Goal: Task Accomplishment & Management: Manage account settings

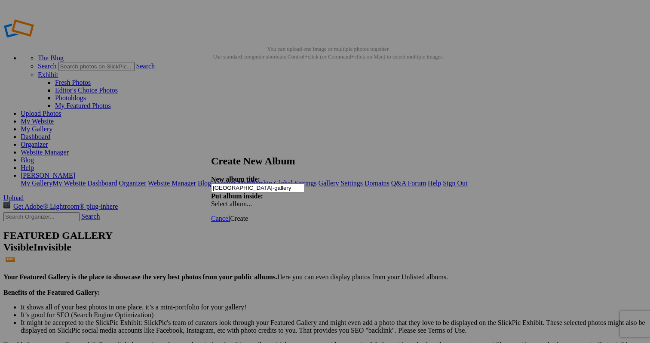
type input "[GEOGRAPHIC_DATA]-gallery"
click at [248, 215] on span "Create" at bounding box center [239, 218] width 18 height 7
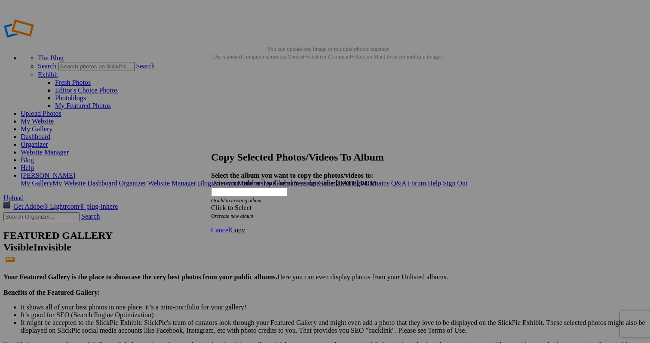
click at [321, 204] on div "Click to Select" at bounding box center [325, 208] width 228 height 8
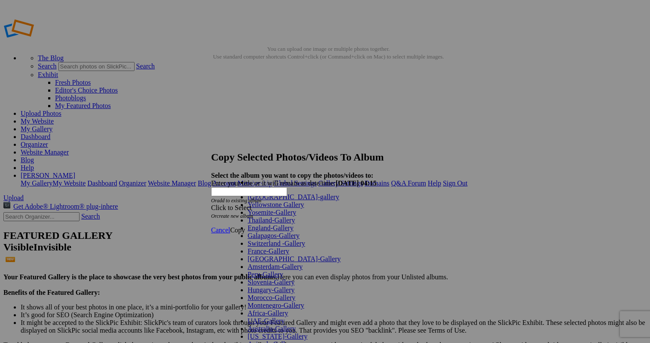
scroll to position [182, 0]
click at [281, 339] on link "Animals-Gallery" at bounding box center [271, 343] width 46 height 7
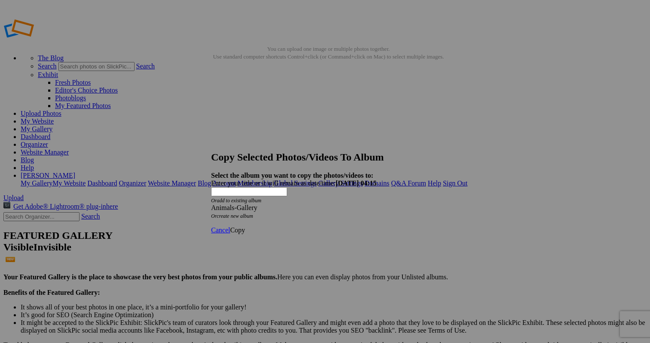
click at [245, 226] on span "Copy" at bounding box center [237, 229] width 15 height 7
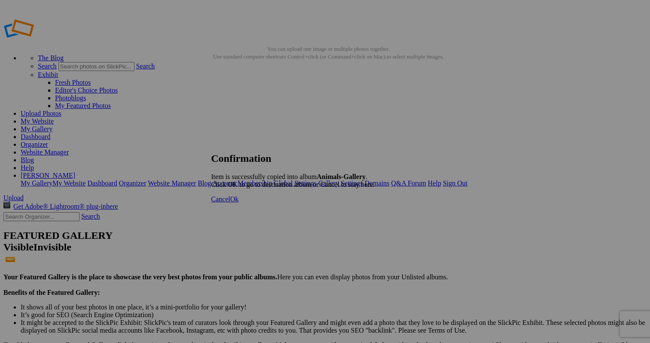
click at [230, 203] on span "Cancel" at bounding box center [220, 198] width 19 height 7
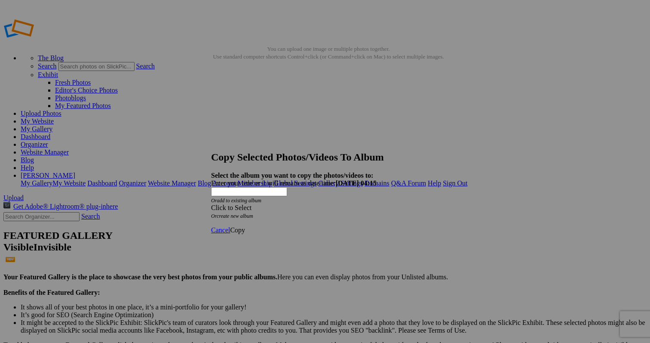
click at [363, 204] on div "Click to Select" at bounding box center [325, 208] width 228 height 8
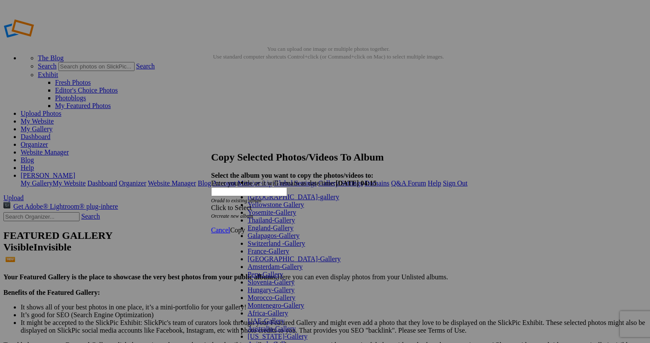
scroll to position [341, 0]
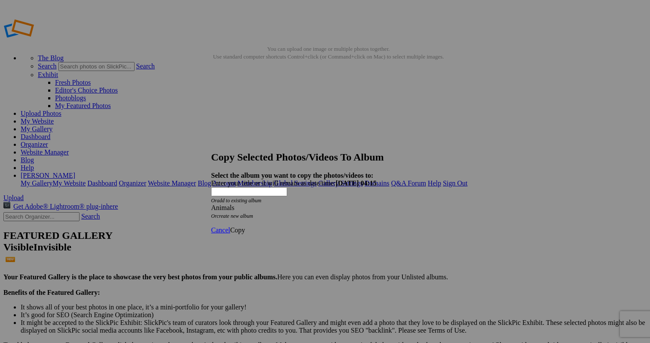
click at [245, 226] on span "Copy" at bounding box center [237, 229] width 15 height 7
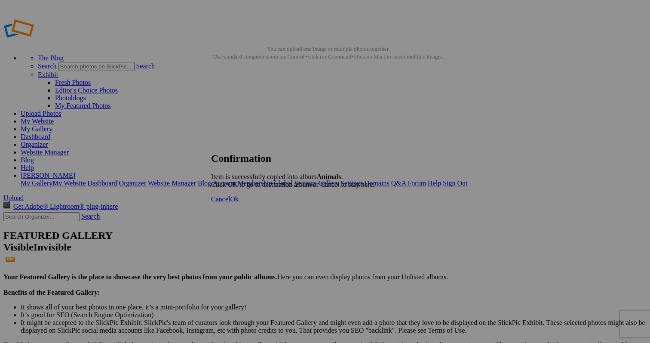
click at [230, 203] on span "Cancel" at bounding box center [220, 198] width 19 height 7
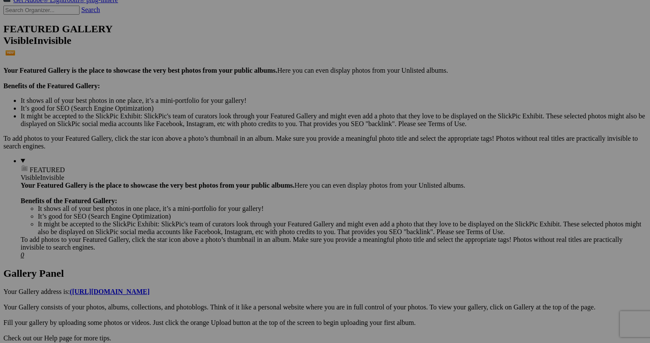
scroll to position [208, 0]
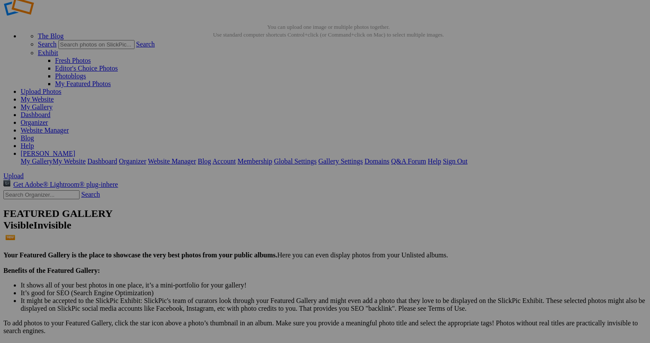
scroll to position [23, 0]
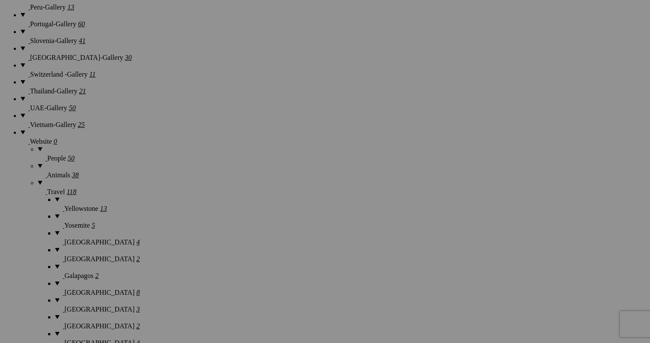
scroll to position [1102, 0]
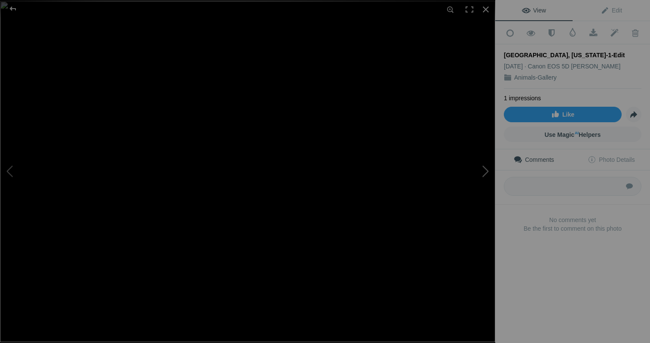
click at [486, 168] on button at bounding box center [463, 171] width 65 height 123
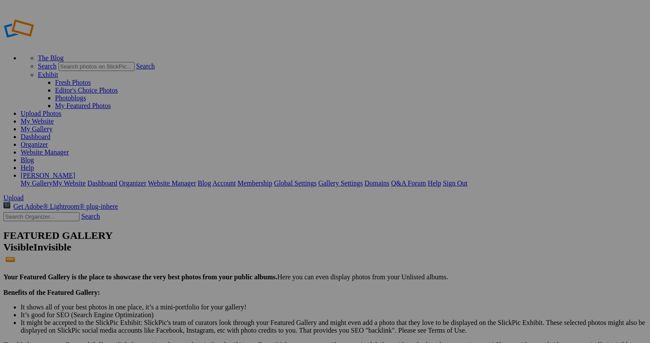
scroll to position [23, 0]
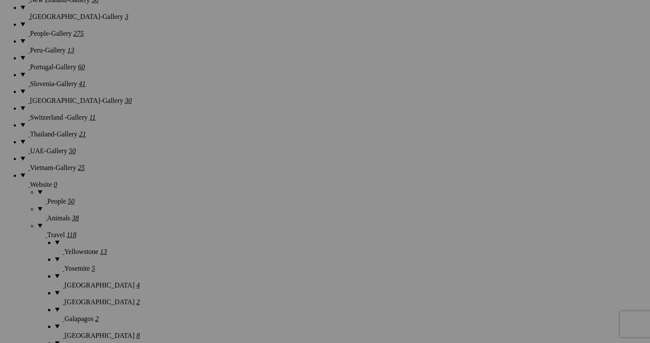
scroll to position [1082, 0]
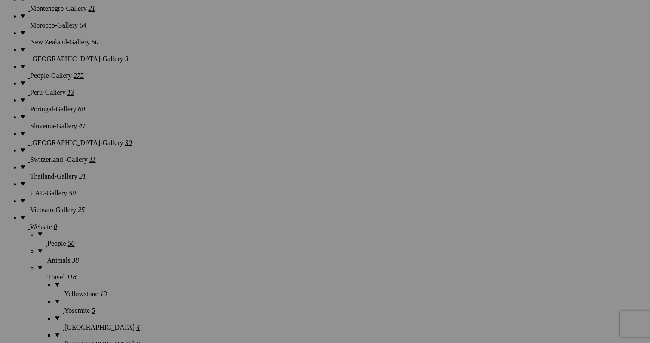
click at [258, 228] on span "Cancel" at bounding box center [248, 227] width 19 height 7
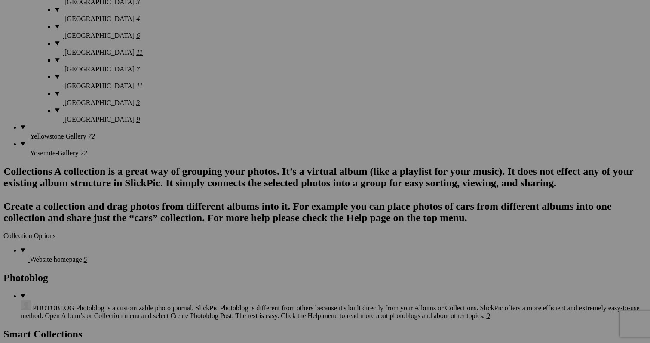
scroll to position [1680, 0]
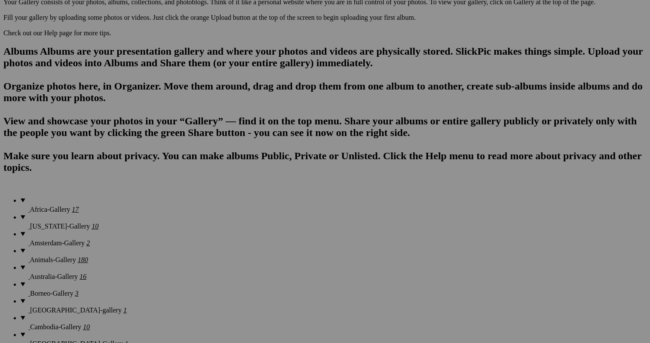
scroll to position [511, 0]
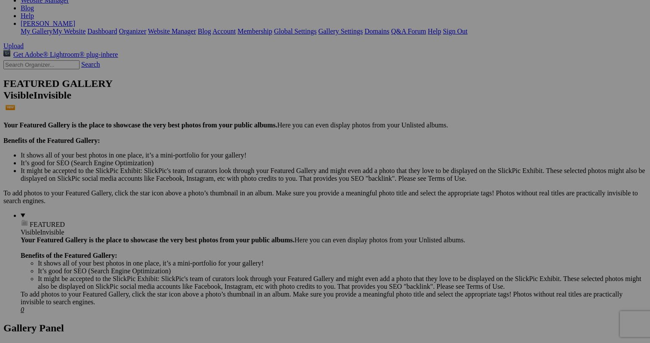
scroll to position [155, 0]
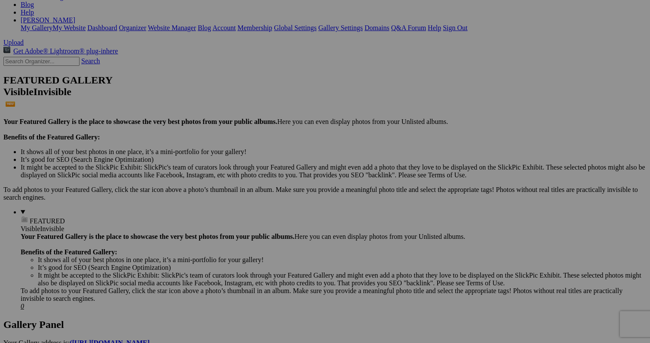
click at [268, 225] on link "Yes" at bounding box center [263, 227] width 10 height 7
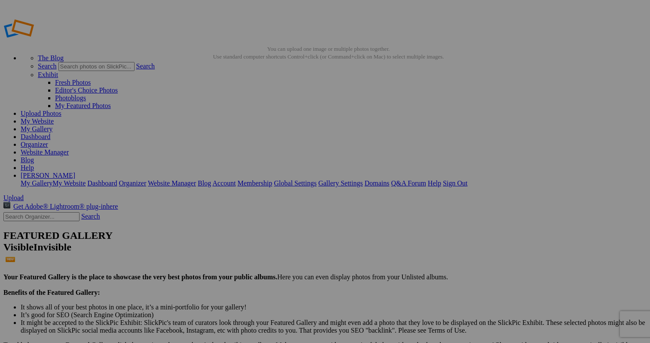
scroll to position [0, 0]
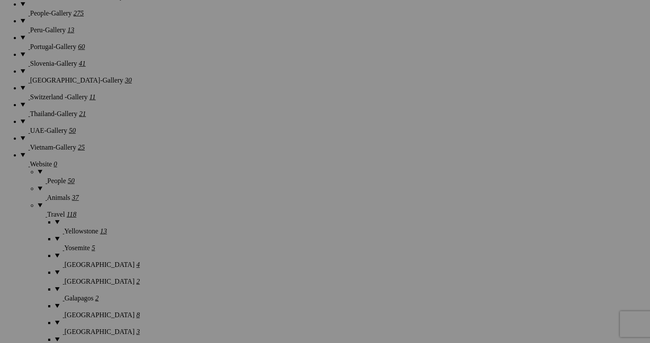
scroll to position [1145, 0]
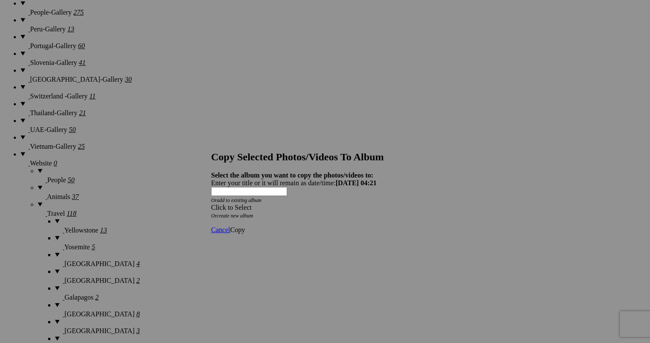
click at [336, 204] on div "Click to Select" at bounding box center [325, 208] width 228 height 8
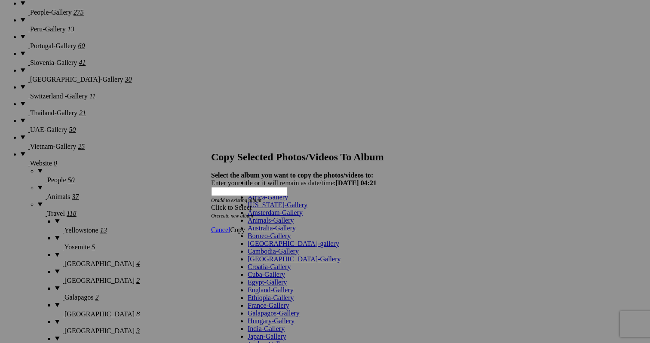
click at [294, 247] on link "[GEOGRAPHIC_DATA]-gallery" at bounding box center [294, 243] width 92 height 7
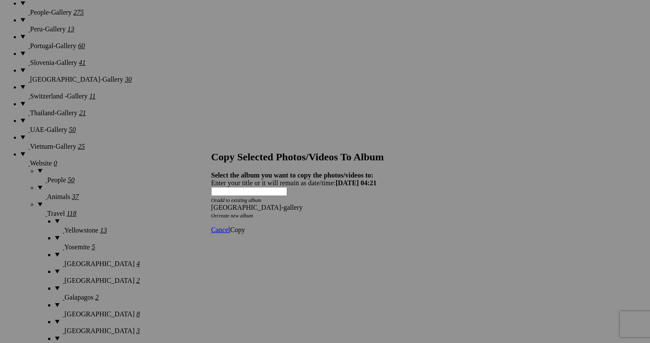
click at [245, 226] on span "Copy" at bounding box center [237, 229] width 15 height 7
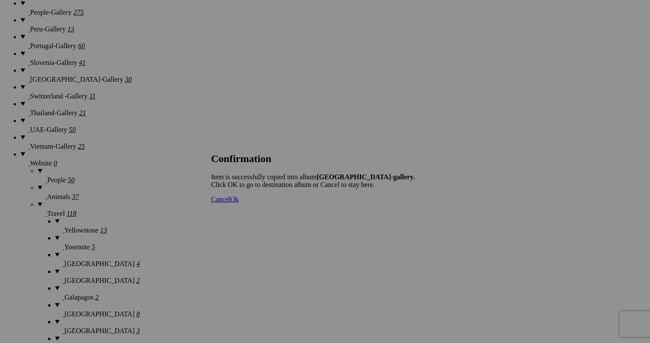
click at [230, 203] on span "Cancel" at bounding box center [220, 199] width 19 height 7
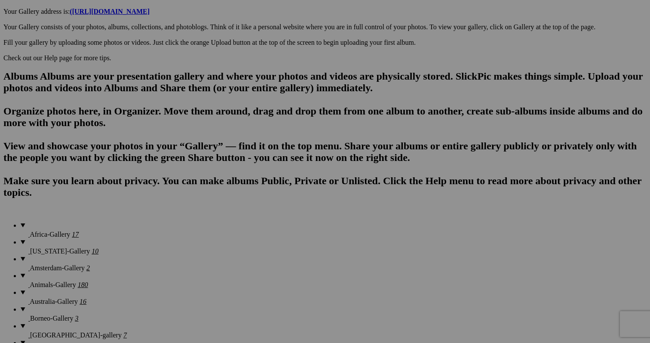
scroll to position [486, 0]
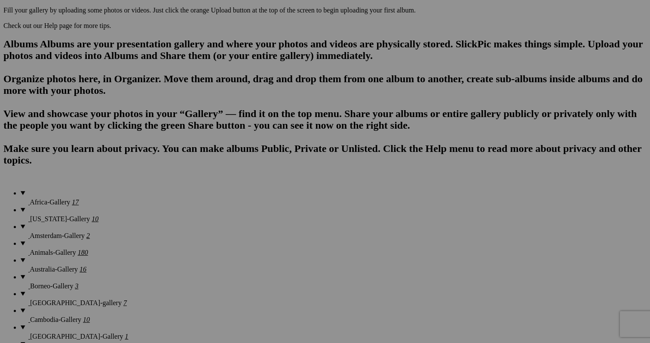
scroll to position [522, 0]
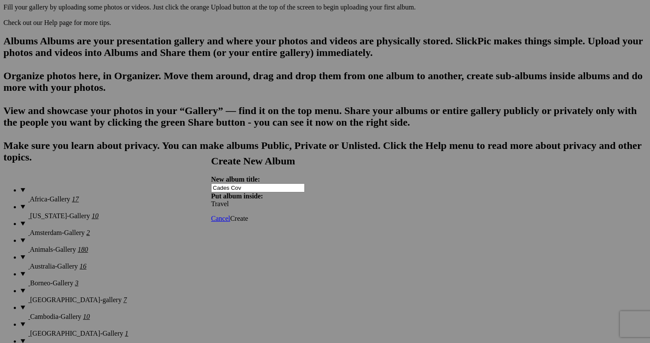
type input "[GEOGRAPHIC_DATA]"
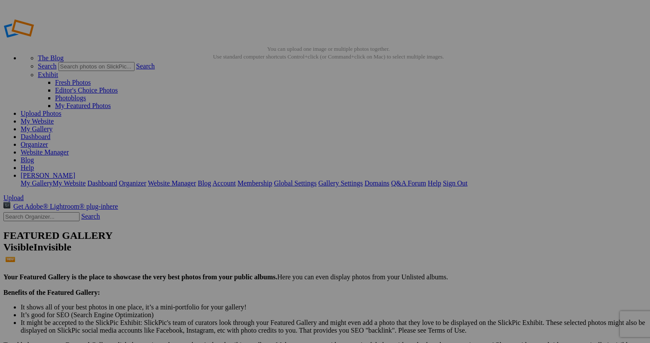
scroll to position [444, 0]
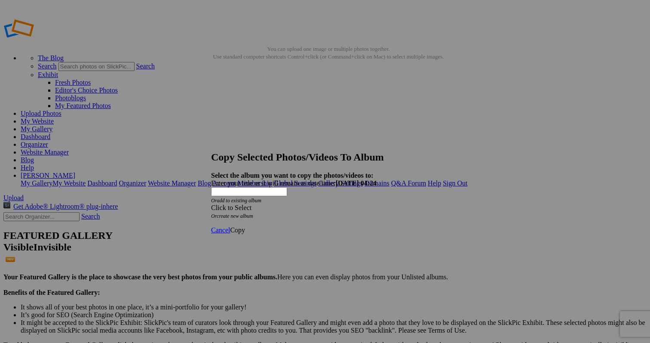
click at [364, 204] on div "Click to Select" at bounding box center [325, 208] width 228 height 8
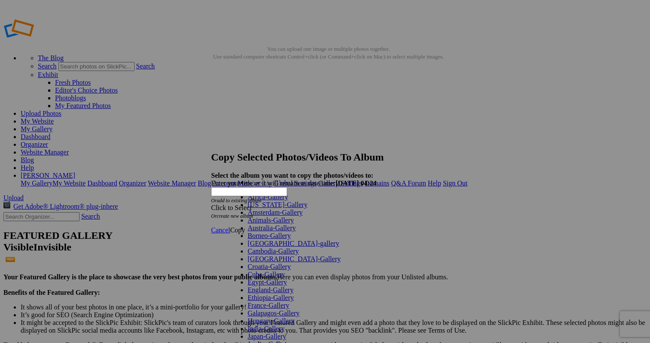
scroll to position [341, 0]
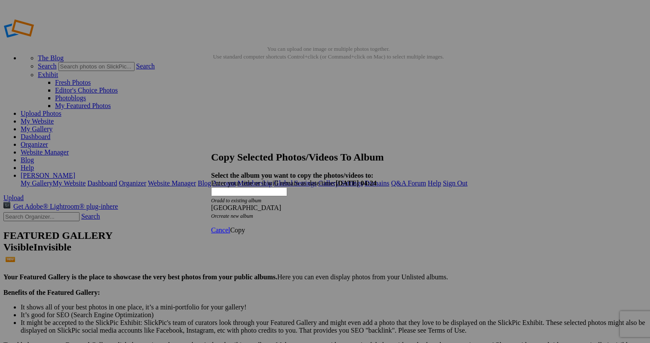
click at [245, 226] on span "Copy" at bounding box center [237, 229] width 15 height 7
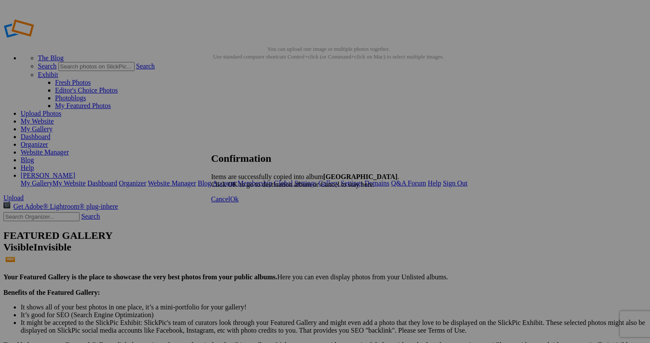
click at [230, 203] on span "Cancel" at bounding box center [220, 198] width 19 height 7
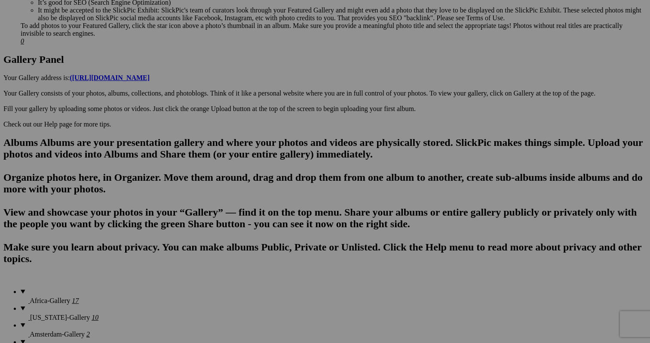
scroll to position [427, 0]
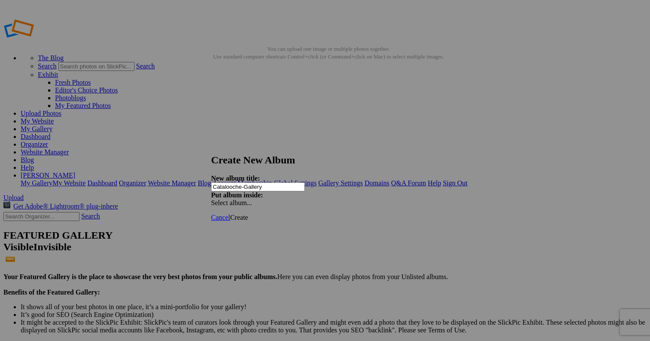
type input "Catalooche-Gallery"
click at [248, 214] on span "Create" at bounding box center [239, 217] width 18 height 7
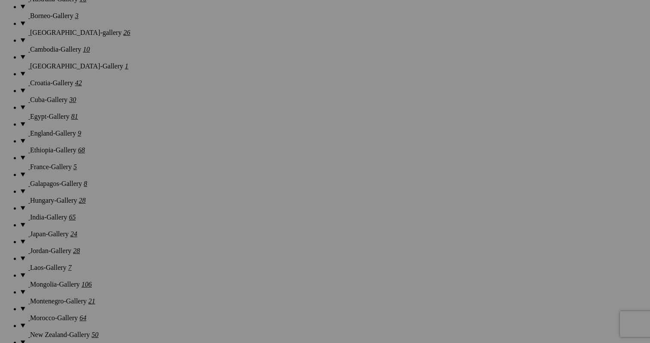
scroll to position [789, 0]
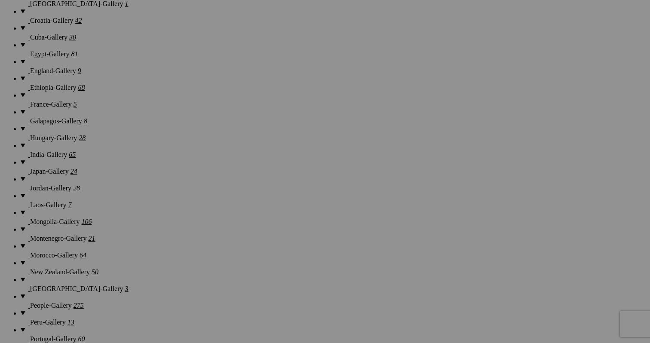
scroll to position [855, 0]
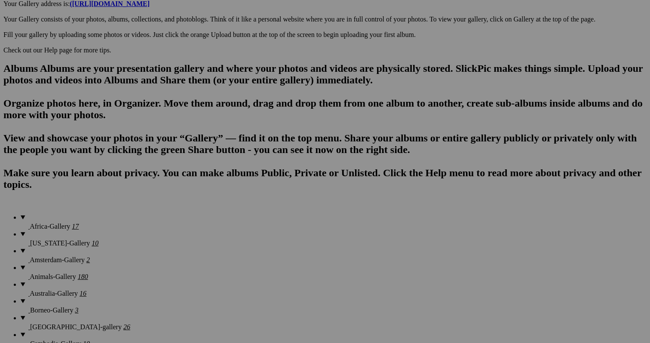
scroll to position [493, 0]
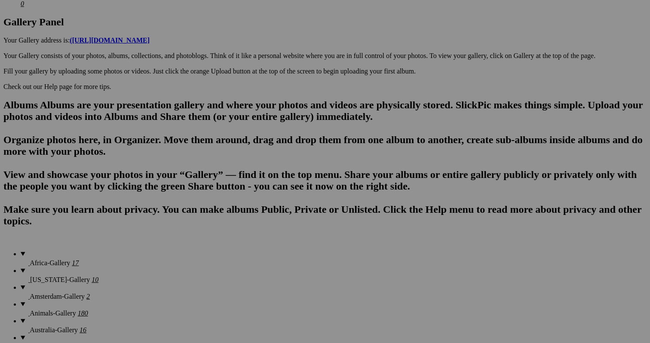
scroll to position [457, 0]
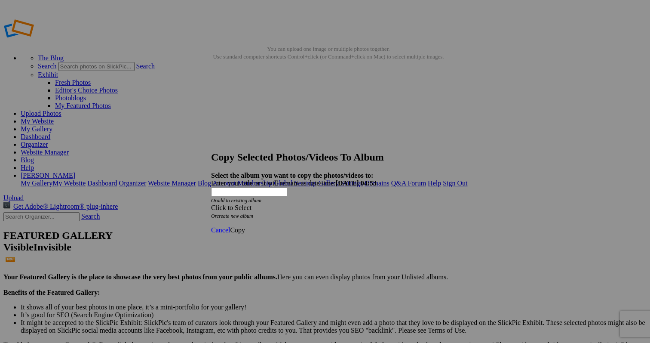
click at [377, 204] on div "Click to Select" at bounding box center [325, 208] width 228 height 8
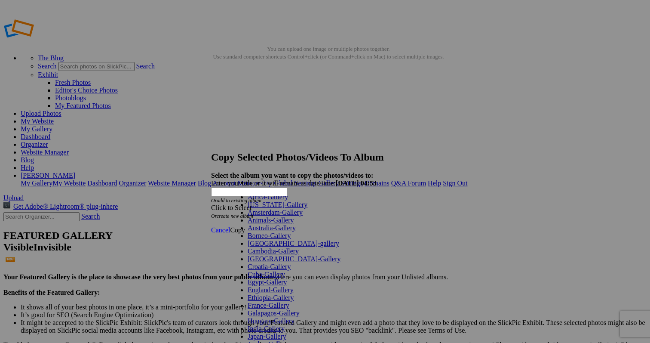
click at [294, 224] on link "Animals-Gallery" at bounding box center [271, 219] width 46 height 7
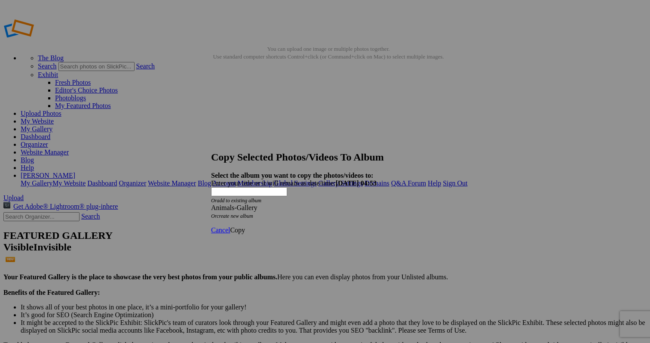
click at [245, 226] on span "Copy" at bounding box center [237, 229] width 15 height 7
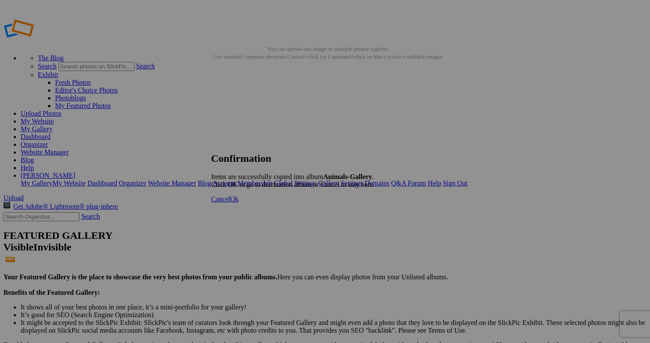
click at [230, 203] on span "Cancel" at bounding box center [220, 198] width 19 height 7
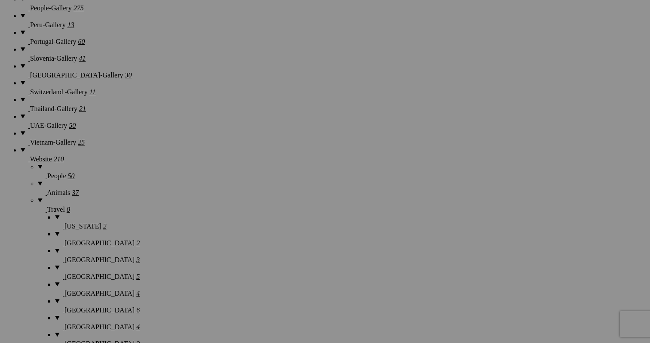
scroll to position [1152, 0]
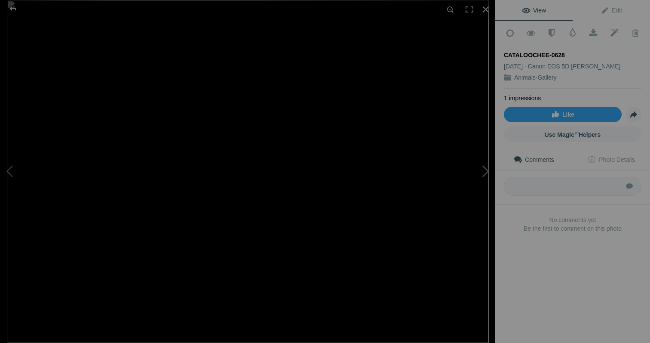
click at [487, 169] on button at bounding box center [463, 171] width 65 height 123
click at [484, 7] on div at bounding box center [486, 9] width 19 height 19
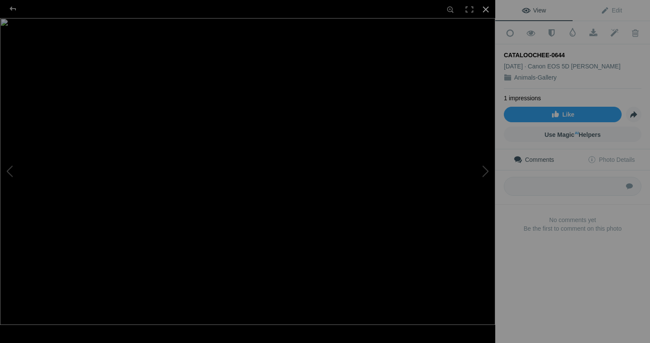
click at [486, 7] on div at bounding box center [486, 9] width 19 height 19
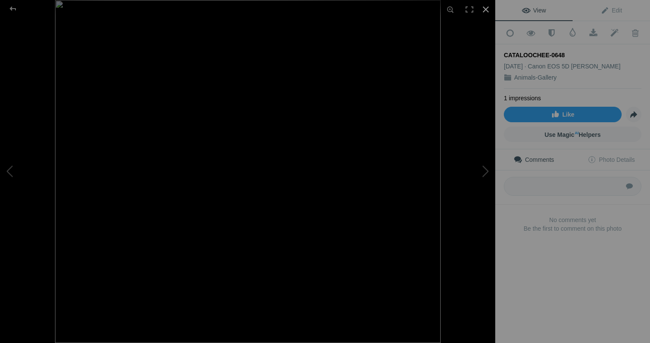
click at [486, 8] on div at bounding box center [486, 9] width 19 height 19
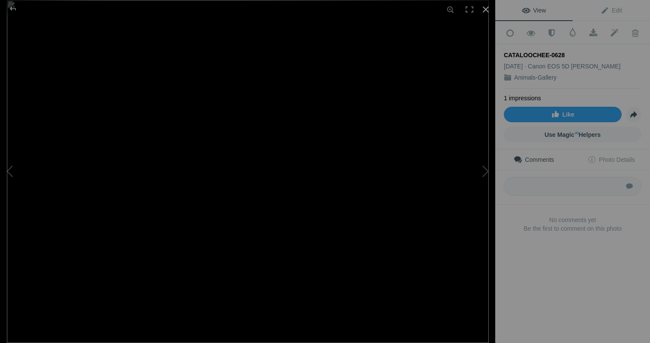
click at [484, 9] on div at bounding box center [486, 9] width 19 height 19
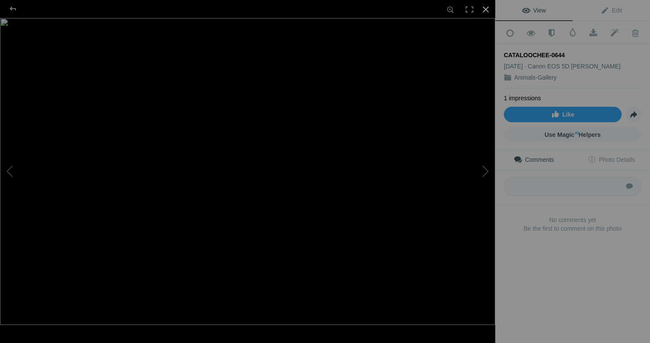
click at [487, 6] on div at bounding box center [486, 9] width 19 height 19
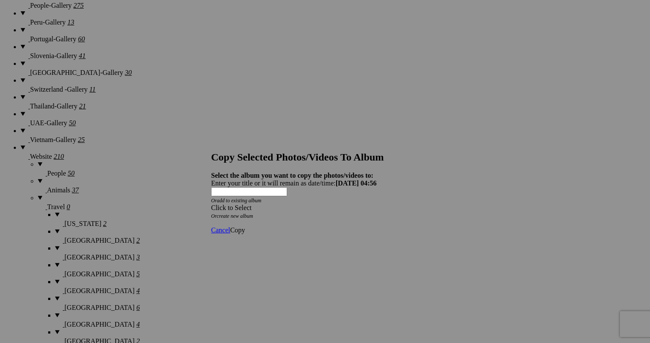
click at [314, 204] on div "Click to Select" at bounding box center [325, 208] width 228 height 8
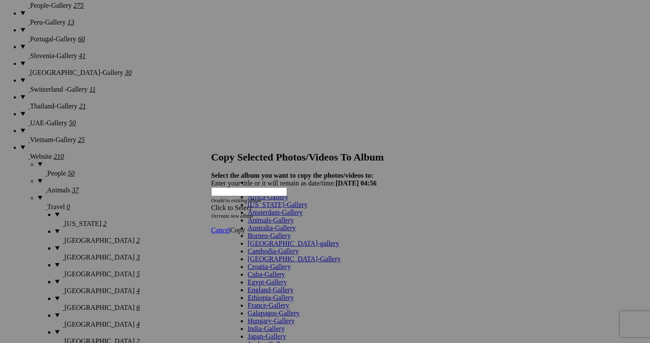
scroll to position [352, 0]
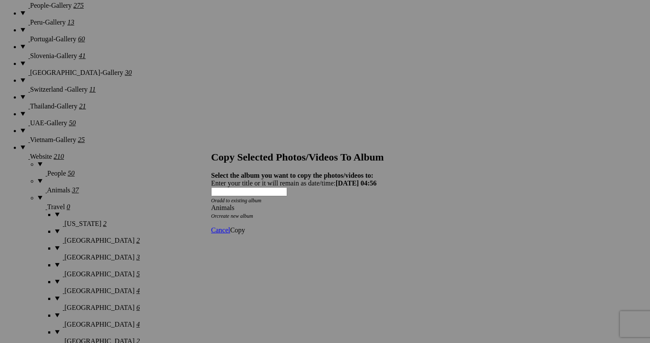
click at [245, 226] on span "Copy" at bounding box center [237, 229] width 15 height 7
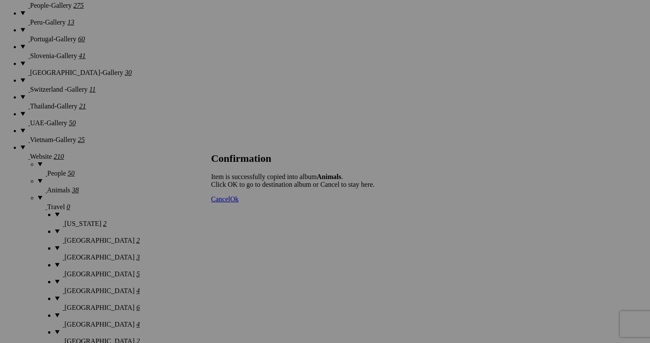
click at [230, 203] on link "Cancel" at bounding box center [220, 198] width 19 height 7
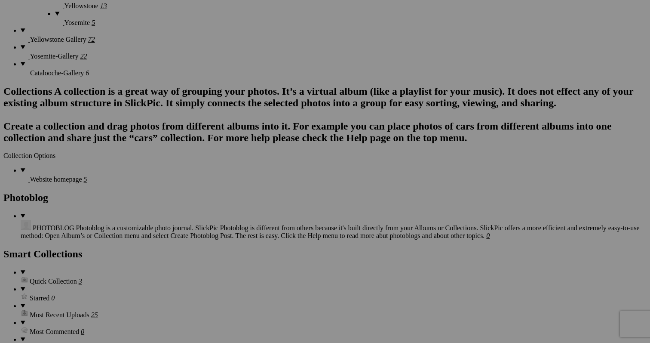
scroll to position [1790, 0]
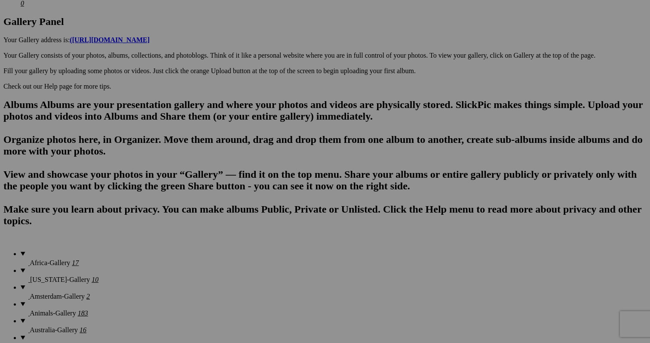
scroll to position [458, 0]
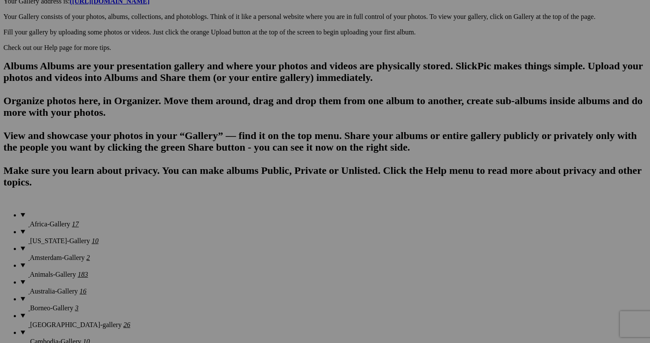
scroll to position [494, 0]
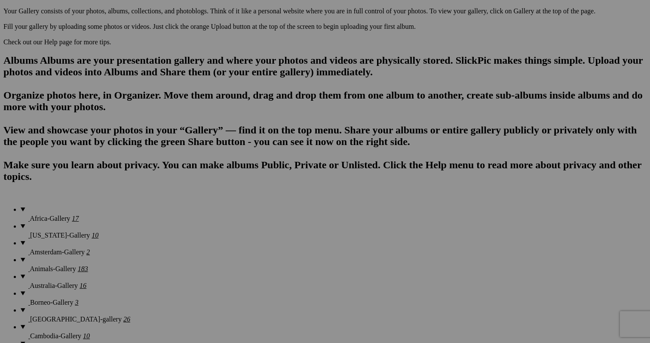
scroll to position [506, 0]
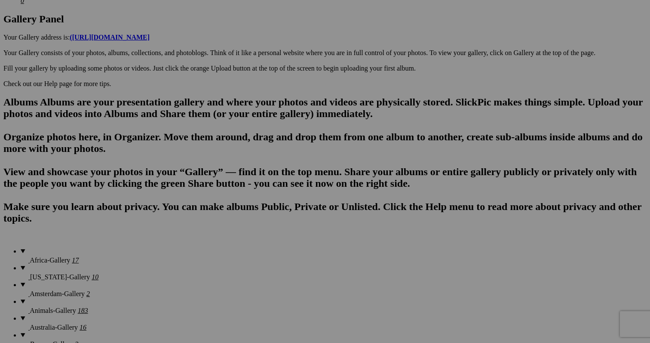
scroll to position [462, 0]
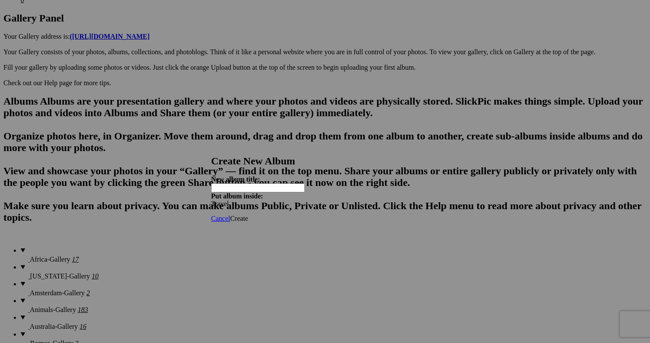
click at [230, 215] on span "Cancel" at bounding box center [220, 218] width 19 height 7
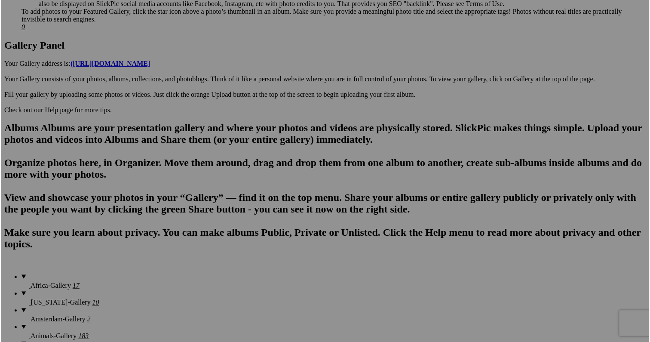
scroll to position [437, 0]
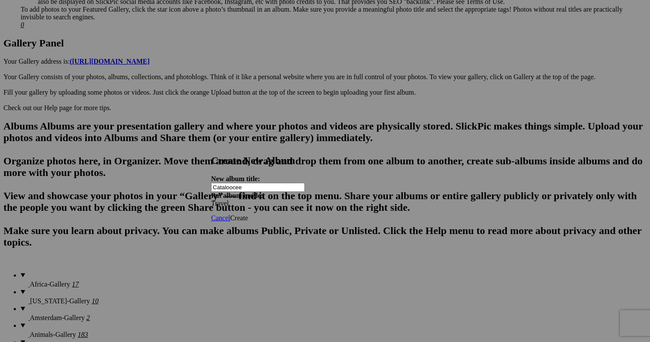
click at [253, 183] on input "Cataloocee" at bounding box center [258, 187] width 94 height 9
type input "Cataloochee"
click at [248, 214] on span "Create" at bounding box center [239, 217] width 18 height 7
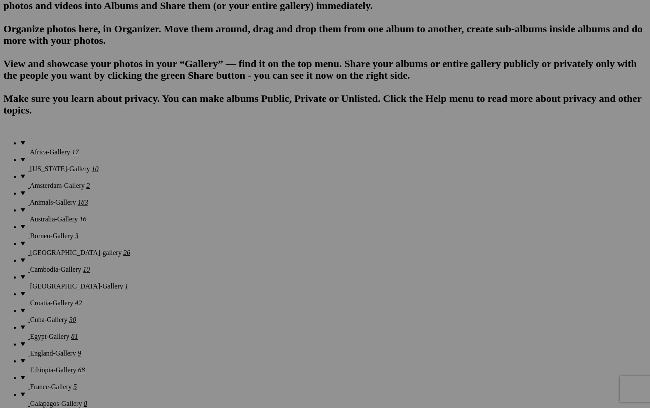
scroll to position [437, 0]
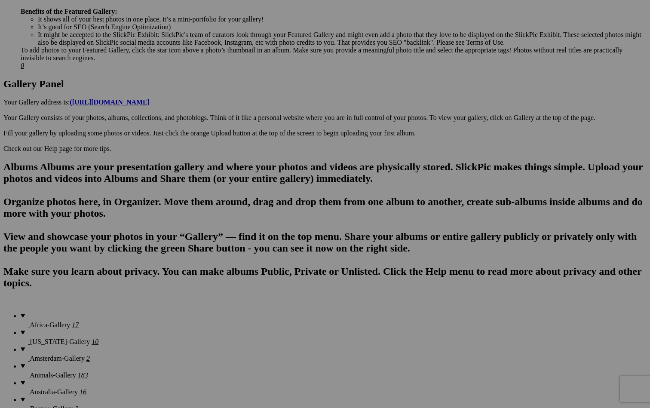
scroll to position [392, 0]
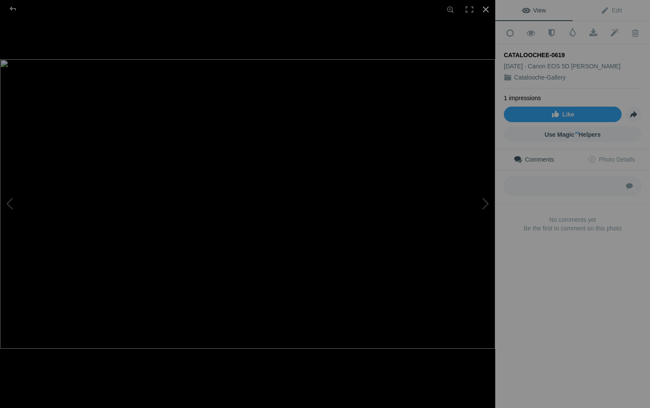
click at [485, 6] on div at bounding box center [486, 9] width 19 height 19
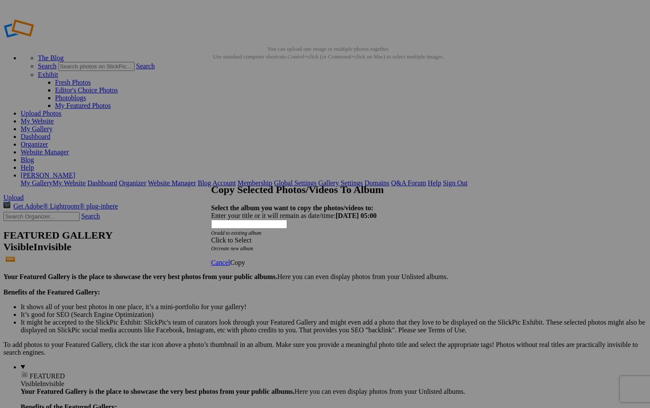
click at [329, 237] on div "Click to Select" at bounding box center [325, 241] width 228 height 8
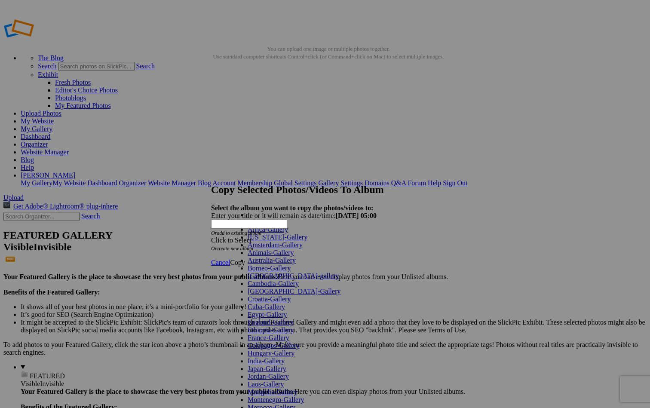
scroll to position [352, 0]
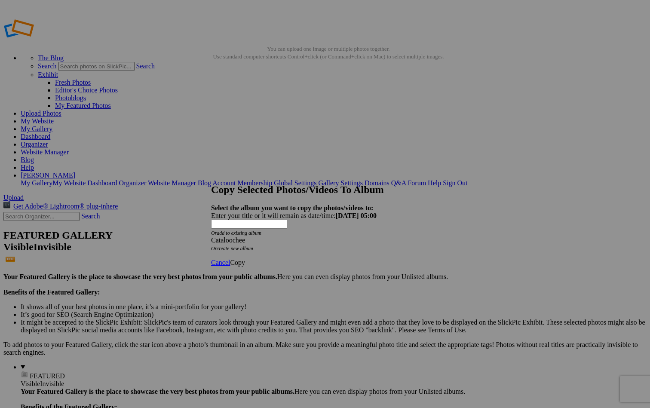
click at [245, 259] on span "Copy" at bounding box center [237, 262] width 15 height 7
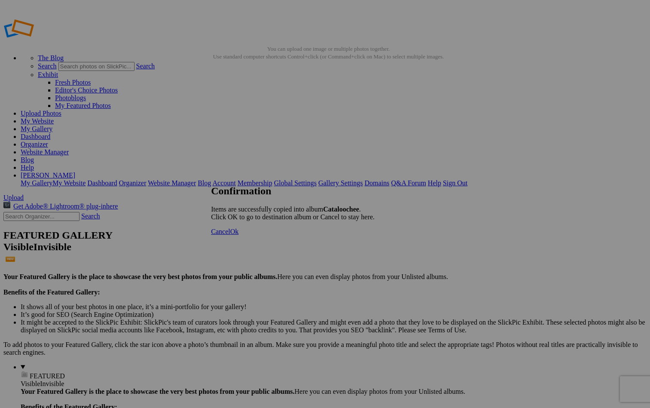
click at [230, 235] on span "Cancel" at bounding box center [220, 231] width 19 height 7
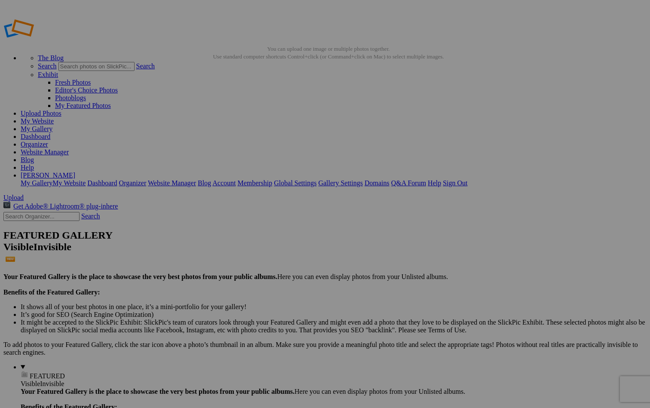
scroll to position [0, 0]
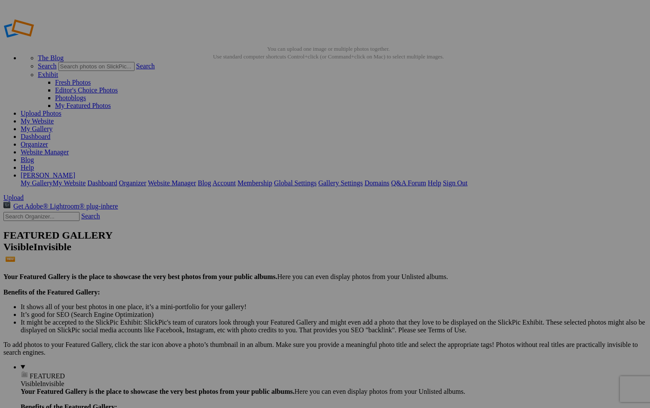
drag, startPoint x: 55, startPoint y: 219, endPoint x: 35, endPoint y: 193, distance: 33.4
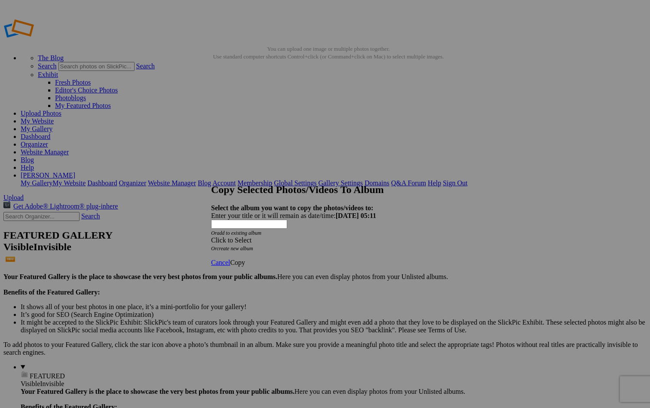
click at [279, 237] on div "Click to Select" at bounding box center [325, 241] width 228 height 8
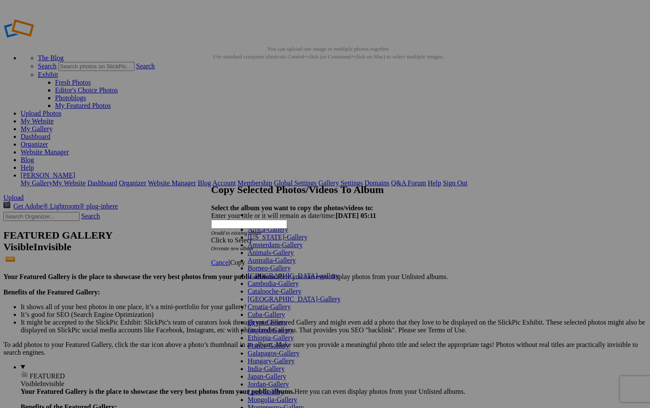
click at [268, 256] on link "Animals-Gallery" at bounding box center [271, 252] width 46 height 7
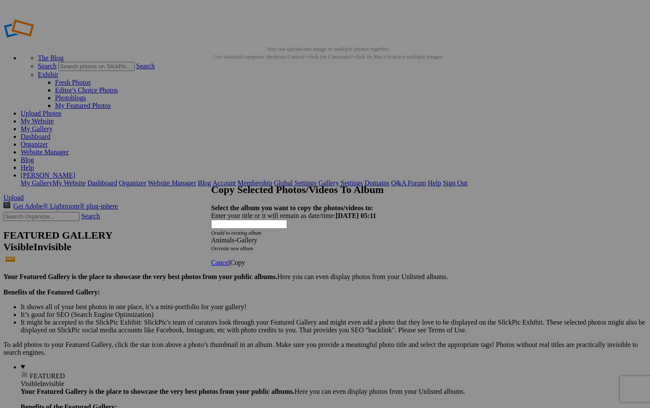
click at [245, 259] on span "Copy" at bounding box center [237, 262] width 15 height 7
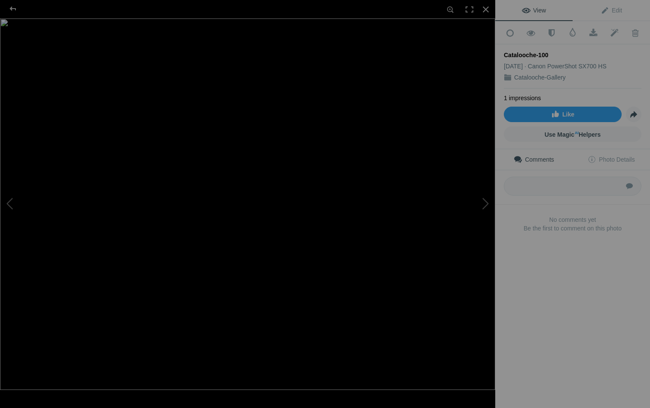
click at [239, 235] on span "Ok" at bounding box center [234, 231] width 9 height 7
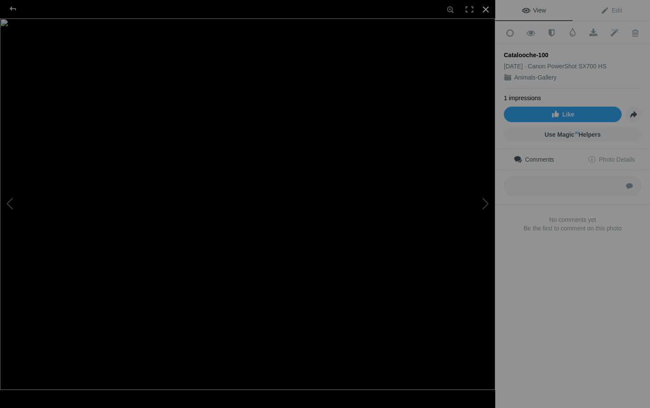
click at [484, 10] on div at bounding box center [486, 9] width 19 height 19
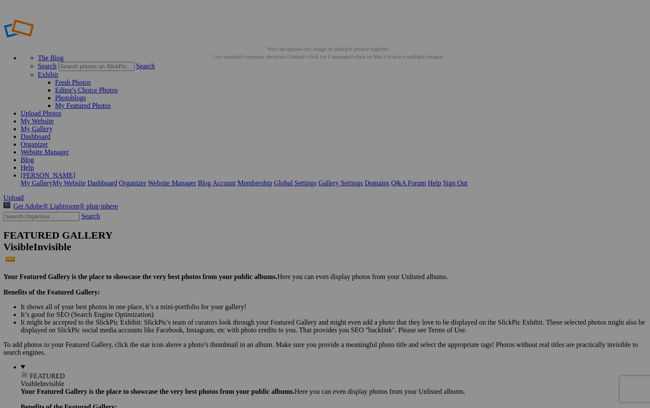
type input "GrandCanyon-gallery"
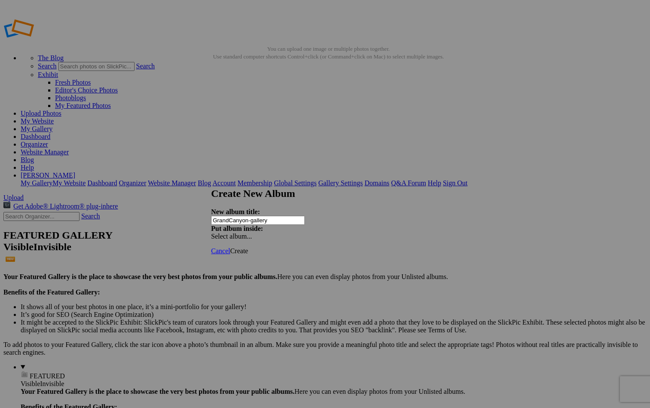
click at [248, 247] on span "Create" at bounding box center [239, 250] width 18 height 7
